Goal: Answer question/provide support

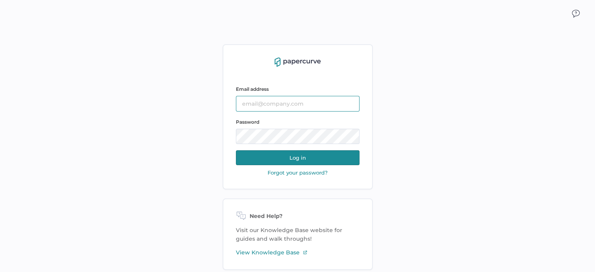
type input "sarahk@sentrex.com"
click at [271, 155] on button "Log in" at bounding box center [298, 157] width 124 height 15
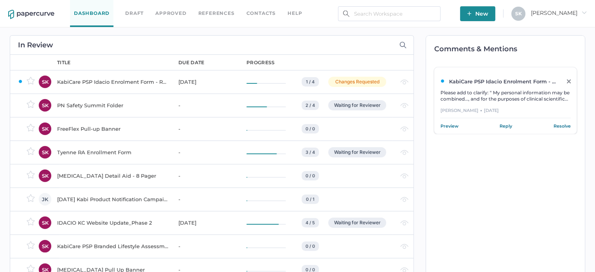
click at [357, 81] on div "Changes Requested" at bounding box center [357, 82] width 58 height 10
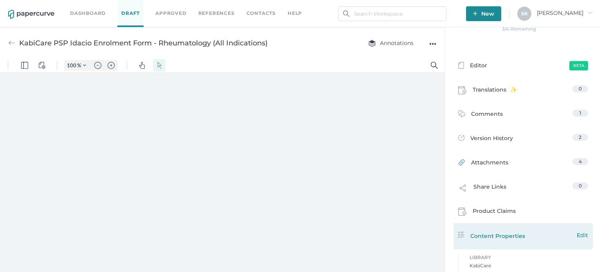
scroll to position [78, 0]
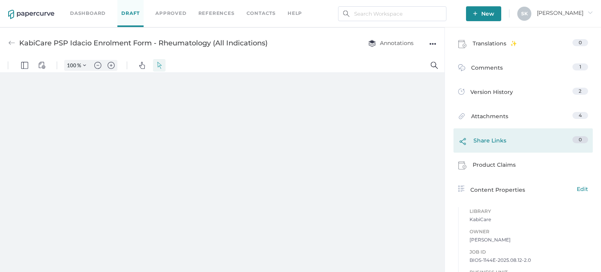
type input "181"
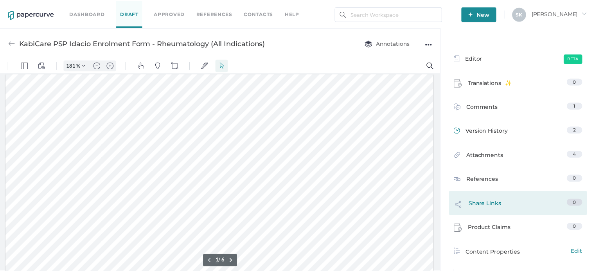
scroll to position [0, 0]
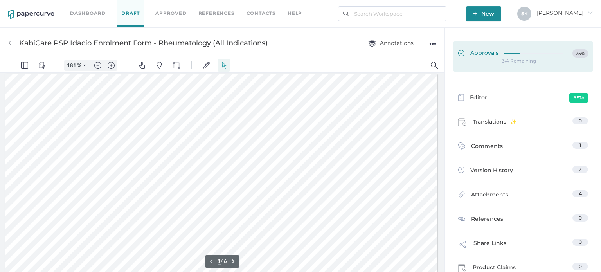
click at [518, 57] on div at bounding box center [535, 53] width 63 height 9
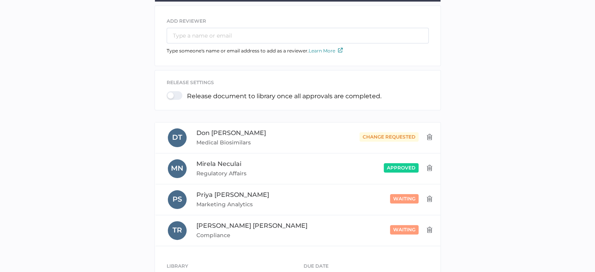
scroll to position [68, 0]
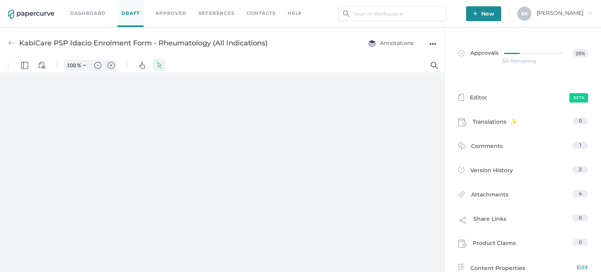
type input "181"
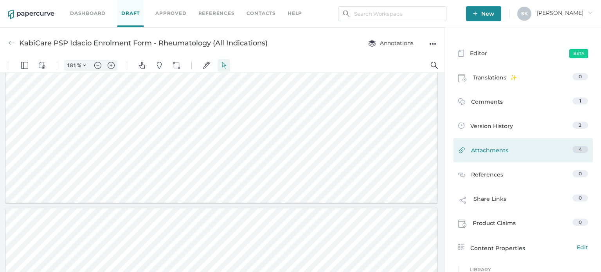
scroll to position [31, 0]
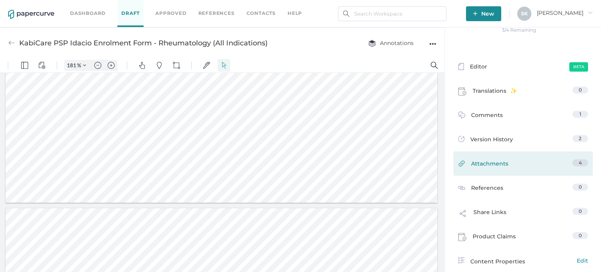
click at [495, 171] on span "Attachments" at bounding box center [489, 165] width 37 height 12
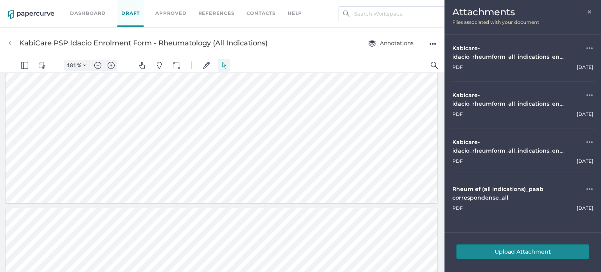
click at [590, 9] on span "×" at bounding box center [589, 11] width 6 height 6
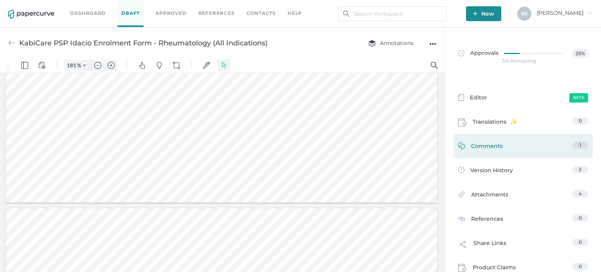
click at [508, 146] on link "Comments 1" at bounding box center [523, 148] width 130 height 12
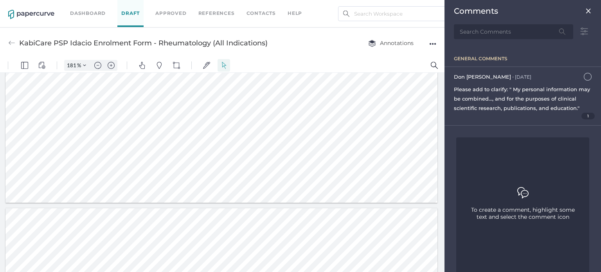
scroll to position [3, 0]
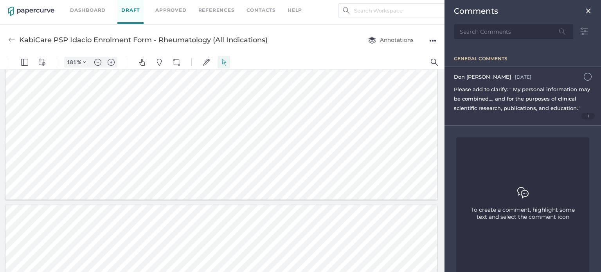
click at [521, 95] on span "Please add to clarify: " My personal information may be combined..., and for th…" at bounding box center [522, 98] width 136 height 25
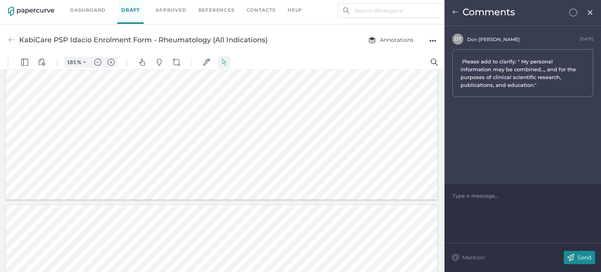
click at [517, 79] on span "Please add to clarify: " My personal information may be combined..., and for th…" at bounding box center [518, 73] width 117 height 30
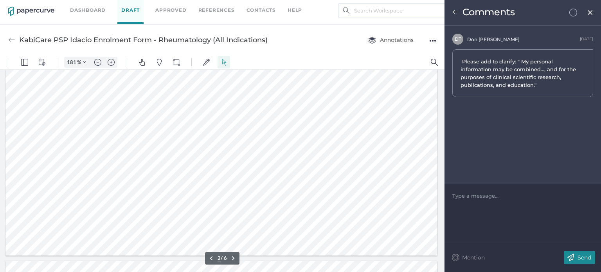
click at [510, 76] on span "Please add to clarify: " My personal information may be combined..., and for th…" at bounding box center [518, 73] width 117 height 30
click at [457, 14] on img at bounding box center [455, 12] width 6 height 6
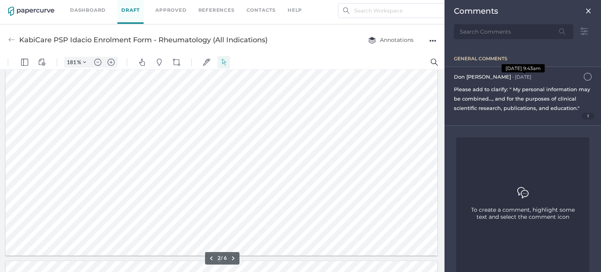
click at [515, 74] on div "Aug 28 August 28, 2025 at 9:43am" at bounding box center [523, 77] width 16 height 6
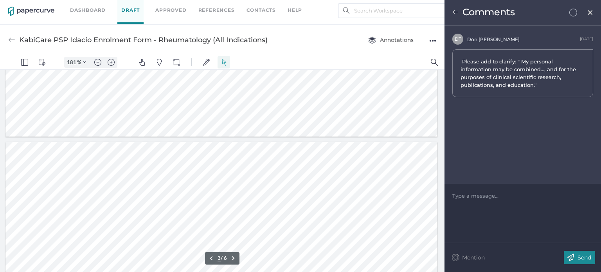
scroll to position [1057, 0]
click at [479, 80] on span "Please add to clarify: " My personal information may be combined..., and for th…" at bounding box center [519, 72] width 118 height 31
click at [540, 84] on span "Please add to clarify: " My personal information may be combined..., and for th…" at bounding box center [519, 72] width 118 height 31
type input "4"
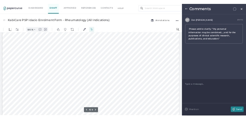
scroll to position [1839, 0]
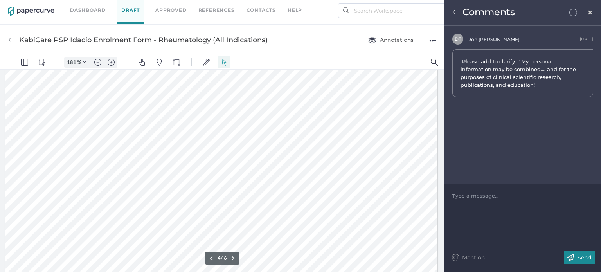
click at [491, 72] on span "Please add to clarify: " My personal information may be combined..., and for th…" at bounding box center [518, 73] width 117 height 30
click at [464, 61] on span "Please add to clarify: " My personal information may be combined..., and for th…" at bounding box center [518, 73] width 117 height 30
click at [491, 61] on span "Please add to clarify: " My personal information may be combined..., and for th…" at bounding box center [518, 73] width 117 height 30
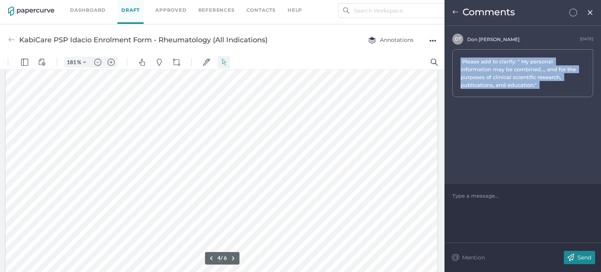
click at [491, 61] on span "Please add to clarify: " My personal information may be combined..., and for th…" at bounding box center [518, 73] width 117 height 30
click at [575, 83] on span "Please add to clarify: " My personal information may be combined..., and for th…" at bounding box center [519, 72] width 118 height 31
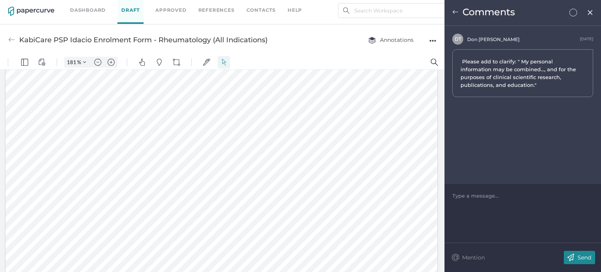
click at [468, 30] on div "D T Don Truong August 28th Please add to clarify: " My personal information may…" at bounding box center [522, 105] width 156 height 158
click at [452, 13] on img at bounding box center [455, 12] width 6 height 6
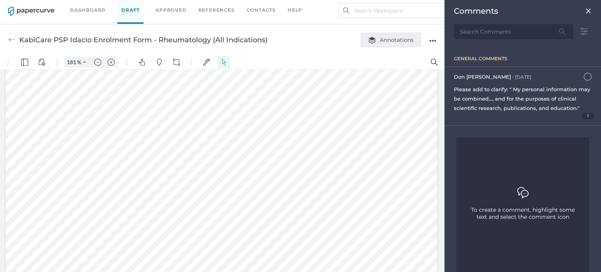
click at [396, 40] on span "Annotations" at bounding box center [390, 39] width 45 height 7
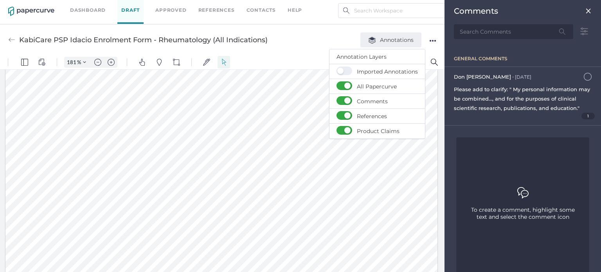
click at [396, 41] on span "Annotations" at bounding box center [390, 39] width 45 height 7
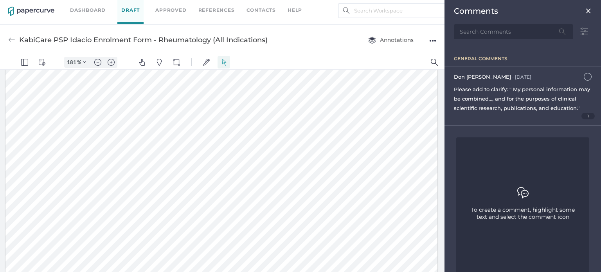
click at [428, 39] on div "Annotations ●●●" at bounding box center [394, 39] width 84 height 15
click at [432, 38] on div "●●●" at bounding box center [432, 40] width 7 height 11
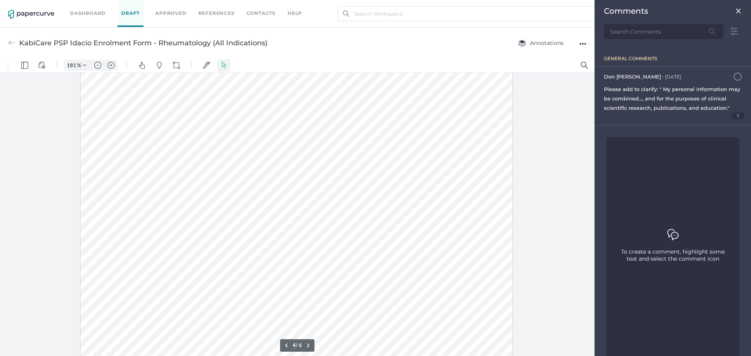
click at [600, 7] on div "Comments" at bounding box center [673, 10] width 138 height 9
click at [600, 11] on img at bounding box center [738, 11] width 6 height 6
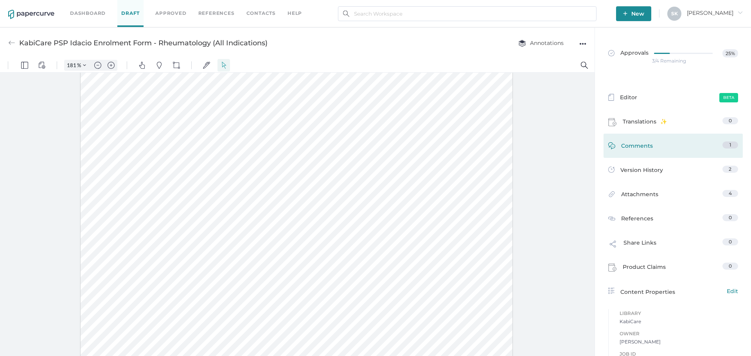
click at [600, 150] on link "Comments 1" at bounding box center [673, 148] width 130 height 12
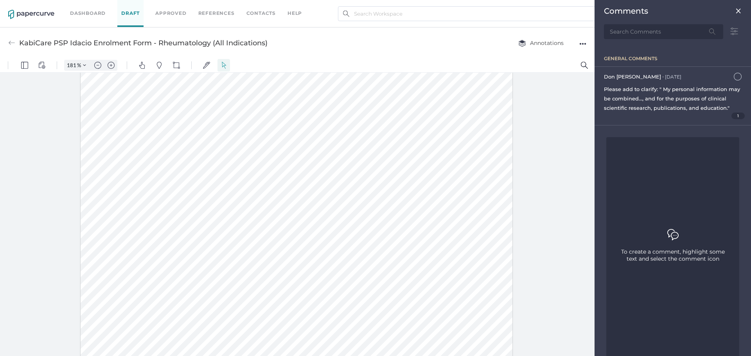
scroll to position [4, 0]
click at [600, 107] on span "Please add to clarify: " My personal information may be combined..., and for th…" at bounding box center [672, 98] width 136 height 25
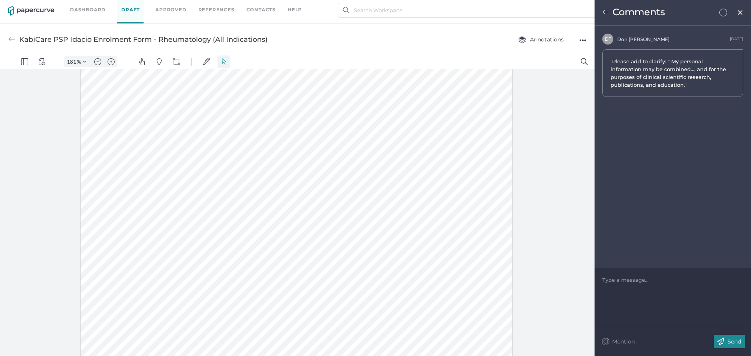
click at [600, 12] on img at bounding box center [605, 12] width 6 height 6
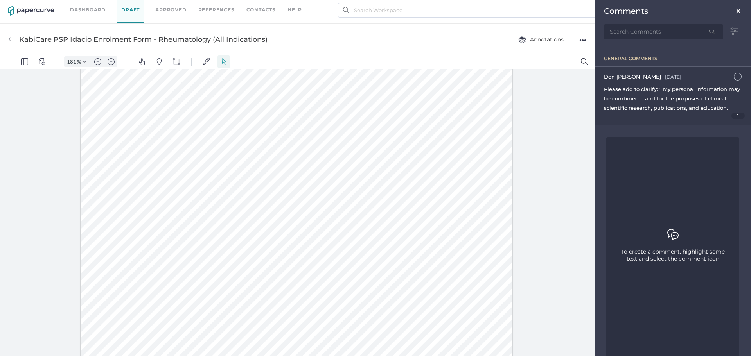
click at [600, 93] on div "Please add to clarify: " My personal information may be combined..., and for th…" at bounding box center [673, 98] width 138 height 28
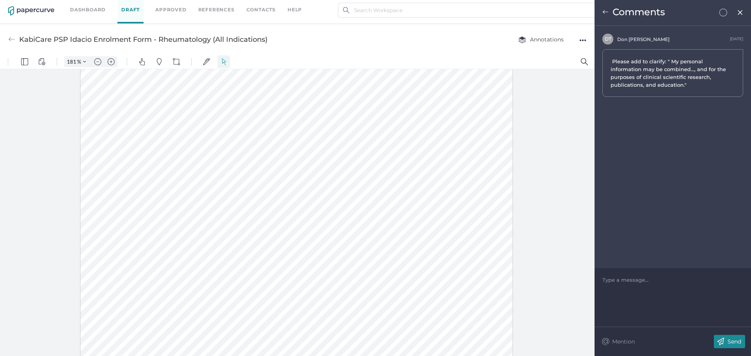
click at [600, 8] on div "Comments" at bounding box center [672, 13] width 156 height 26
click at [270, 145] on div at bounding box center [297, 204] width 432 height 559
type input "my personal information may be combin"
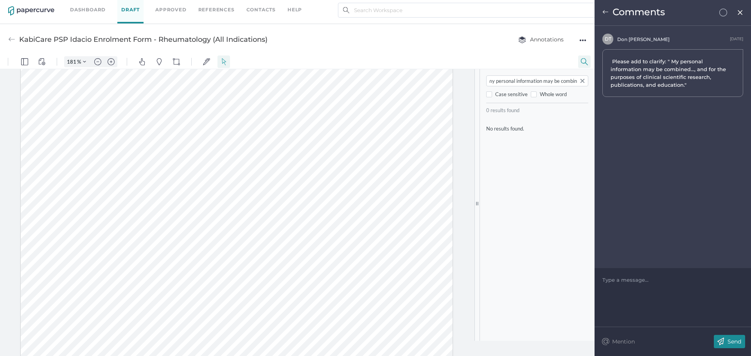
scroll to position [0, 1]
type input "5"
type input "my personal information may be combined"
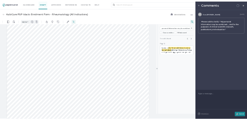
scroll to position [0, 0]
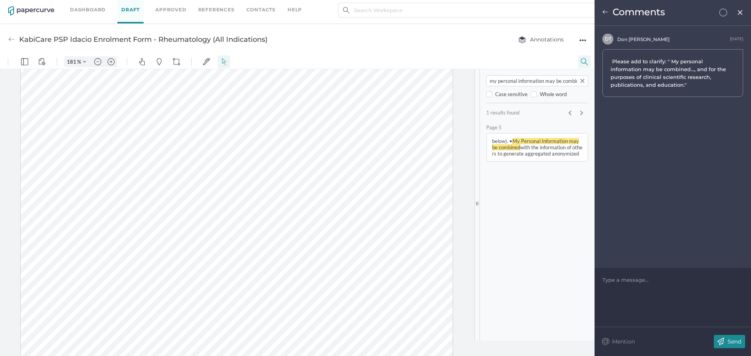
drag, startPoint x: 191, startPoint y: 184, endPoint x: 86, endPoint y: 177, distance: 105.4
click at [86, 177] on div at bounding box center [237, 236] width 432 height 559
click at [137, 198] on div at bounding box center [237, 236] width 432 height 559
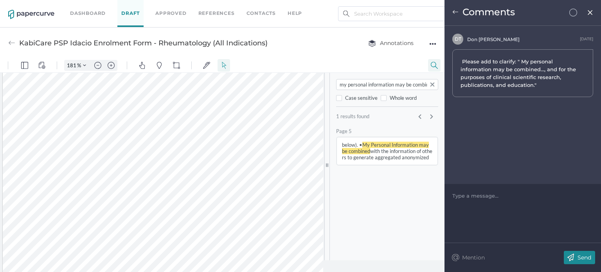
click at [460, 14] on div "Comments" at bounding box center [522, 13] width 156 height 26
click at [457, 12] on img at bounding box center [455, 12] width 6 height 6
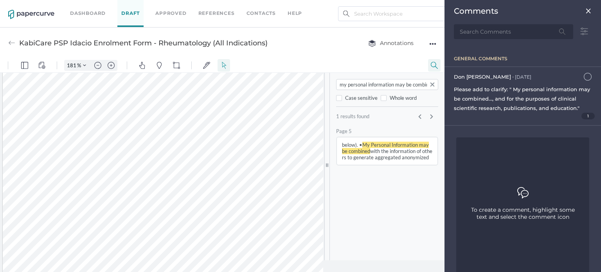
click at [585, 9] on img at bounding box center [588, 11] width 6 height 6
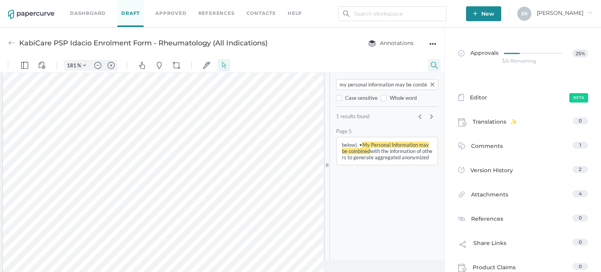
click at [515, 61] on div "3/4 Remaining" at bounding box center [519, 61] width 34 height 0
click at [516, 61] on div "3/4 Remaining" at bounding box center [519, 61] width 34 height 0
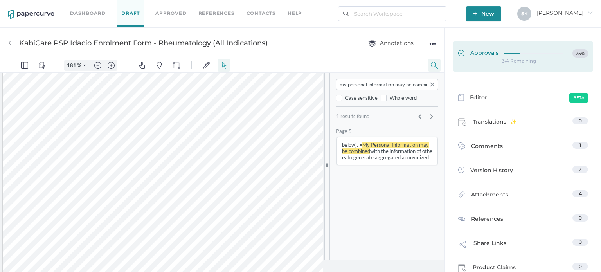
click at [515, 66] on link "Approvals 25%" at bounding box center [522, 56] width 139 height 30
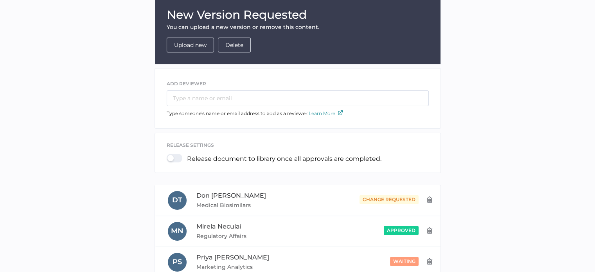
scroll to position [195, 0]
